Goal: Find specific page/section: Find specific page/section

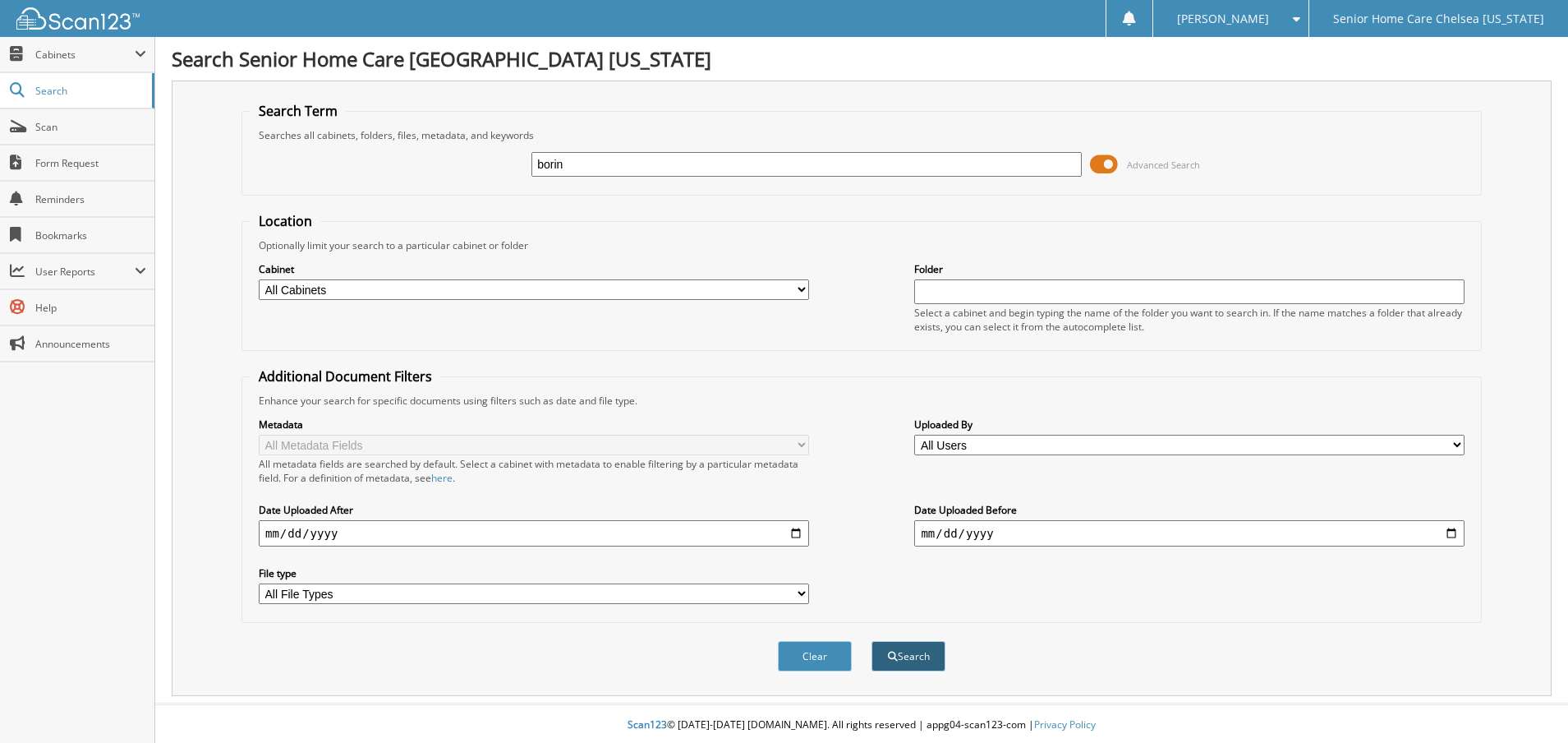
type input "borin"
click at [906, 654] on button "Search" at bounding box center [909, 656] width 74 height 30
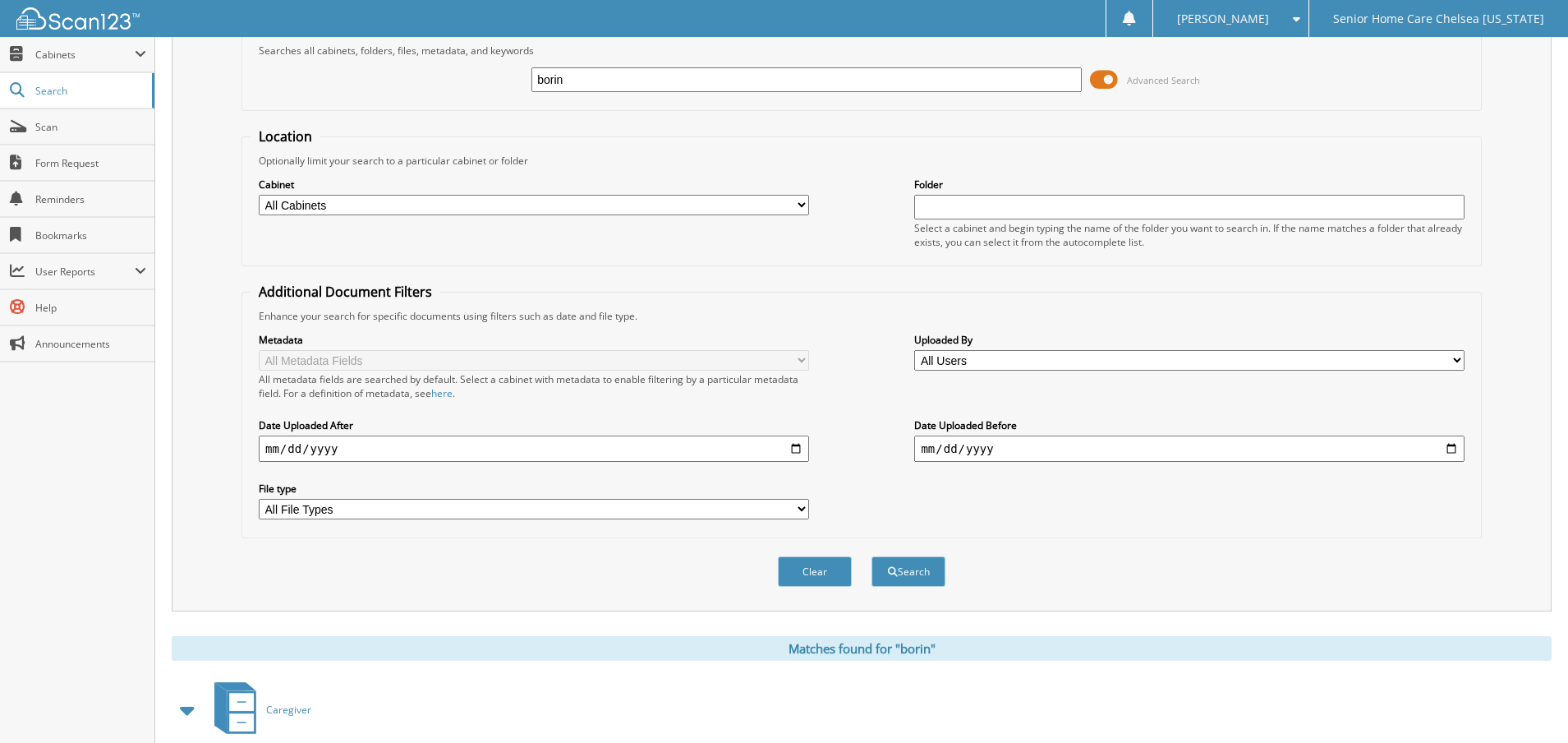
scroll to position [176, 0]
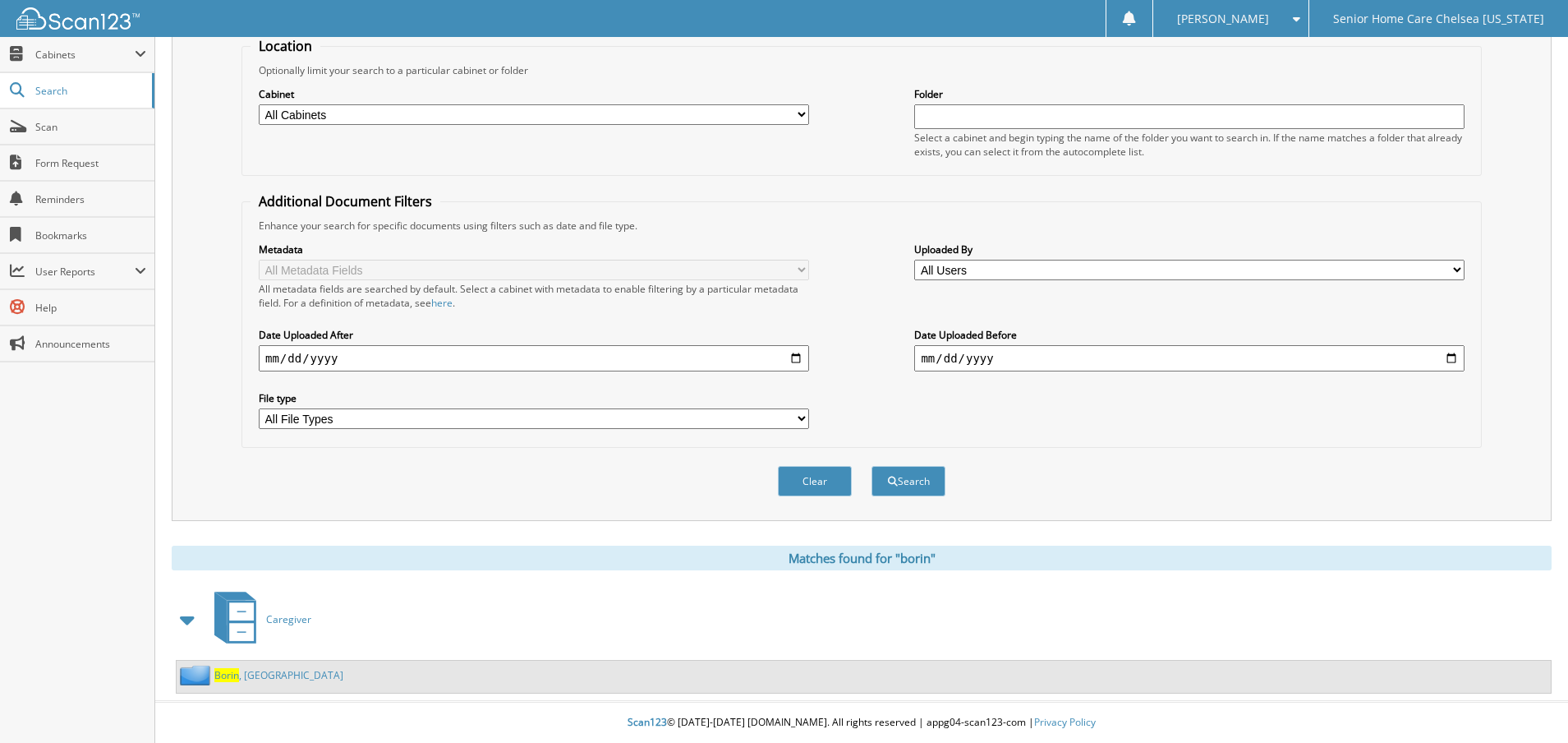
click at [256, 673] on link "Borin , Berline" at bounding box center [279, 675] width 129 height 14
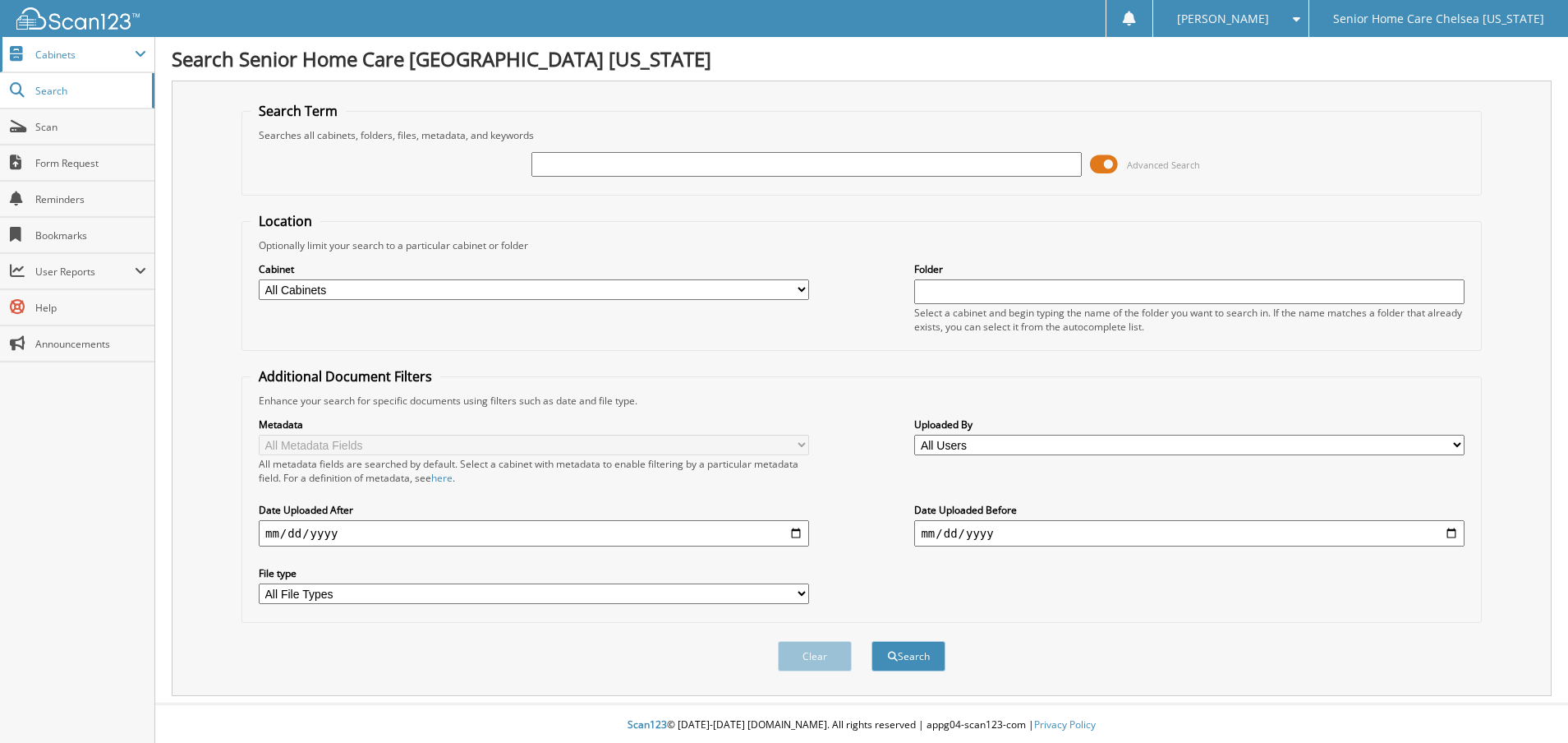
click at [78, 57] on span "Cabinets" at bounding box center [85, 54] width 100 height 14
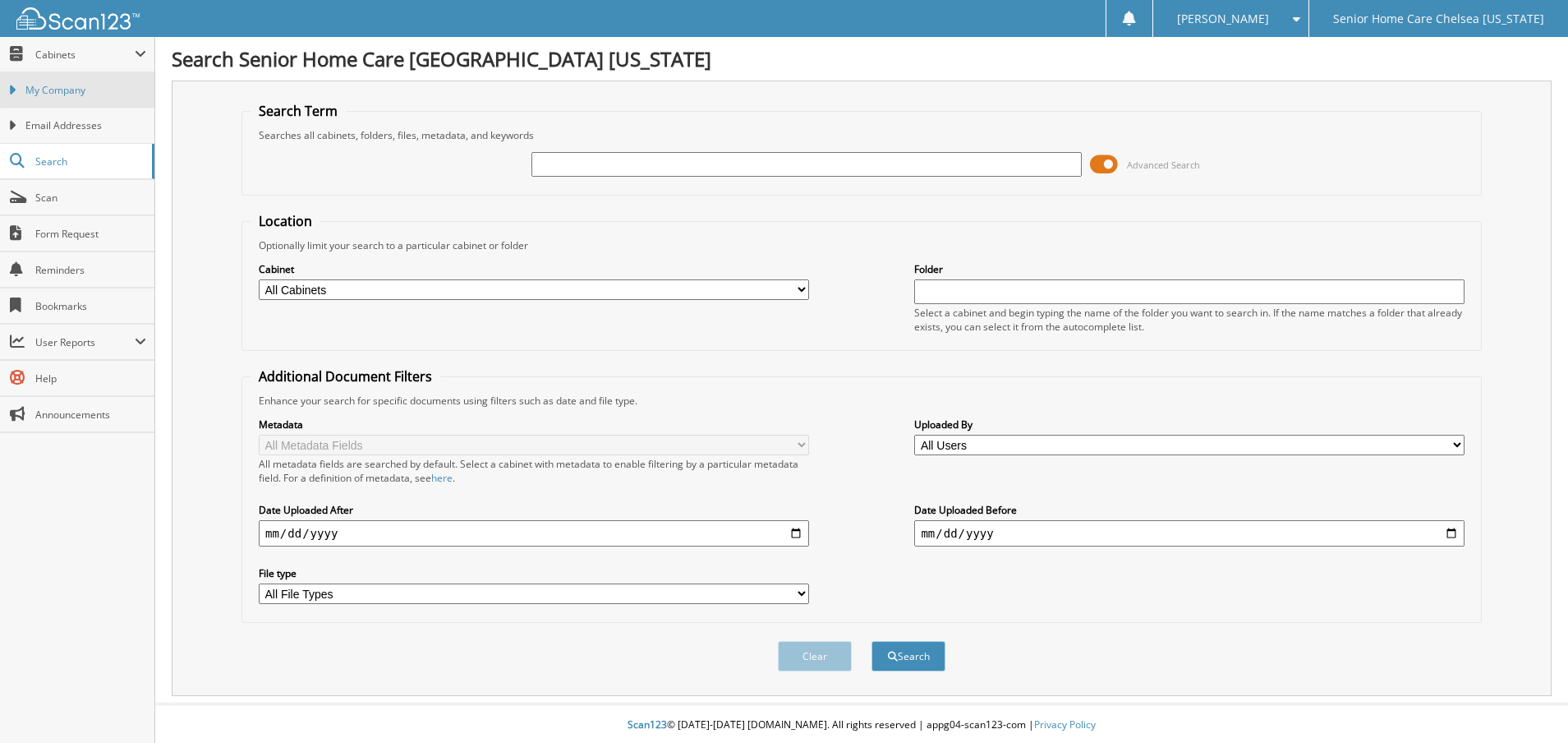
click at [76, 90] on span "My Company" at bounding box center [85, 90] width 121 height 15
